Goal: Obtain resource: Download file/media

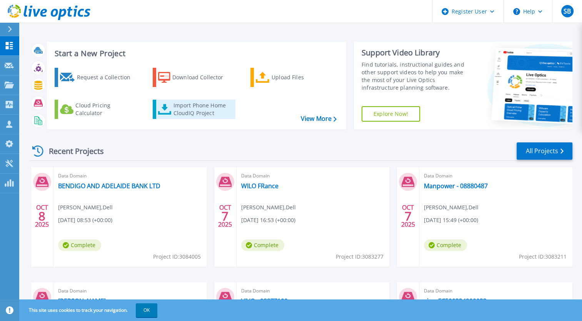
click at [175, 118] on link "Import Phone Home CloudIQ Project" at bounding box center [194, 109] width 83 height 19
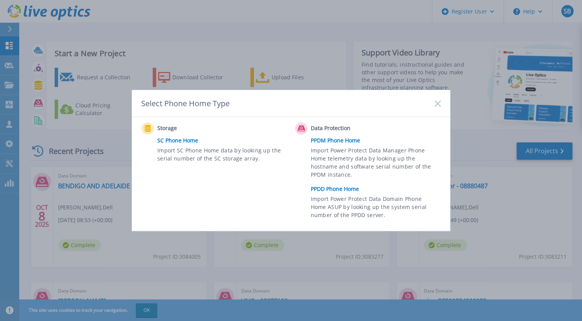
click at [336, 188] on link "PPDD Phone Home" at bounding box center [378, 189] width 134 height 12
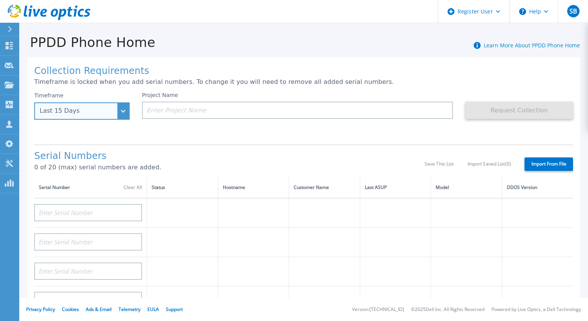
click at [122, 110] on div "Last 15 Days" at bounding box center [81, 110] width 95 height 17
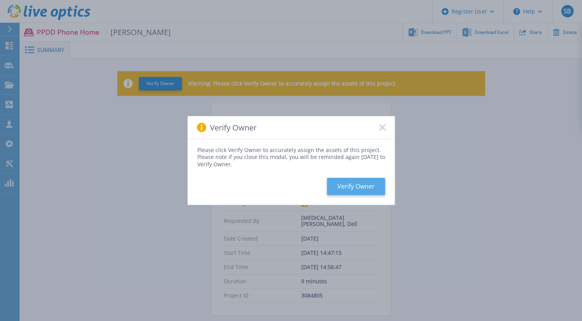
click at [345, 185] on button "Verify Owner" at bounding box center [356, 186] width 58 height 17
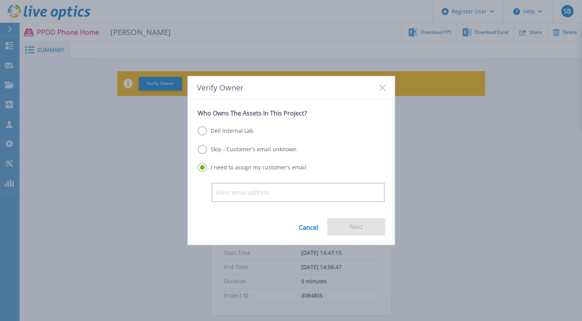
click at [222, 133] on label "Dell Internal Lab" at bounding box center [226, 130] width 56 height 9
click at [0, 0] on input "Dell Internal Lab" at bounding box center [0, 0] width 0 height 0
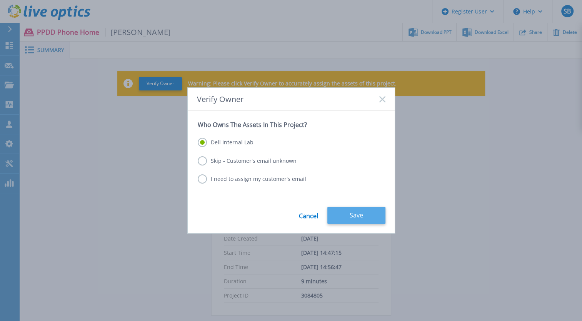
click at [364, 210] on button "Save" at bounding box center [356, 215] width 58 height 17
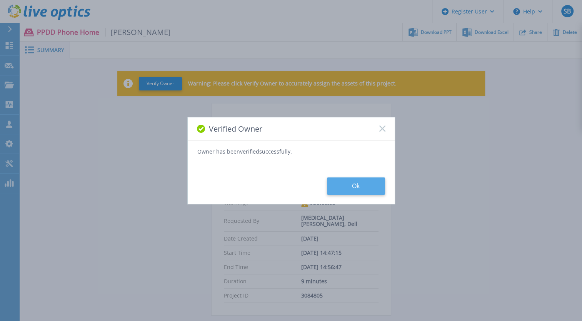
click at [359, 190] on button "Ok" at bounding box center [356, 185] width 58 height 17
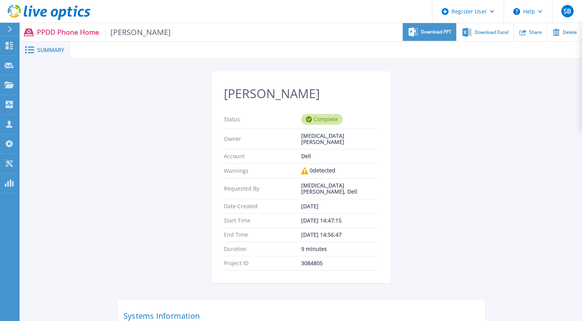
click at [439, 32] on span "Download PPT" at bounding box center [436, 32] width 31 height 5
click at [433, 23] on div "Download PPT" at bounding box center [429, 32] width 53 height 18
